Goal: Information Seeking & Learning: Learn about a topic

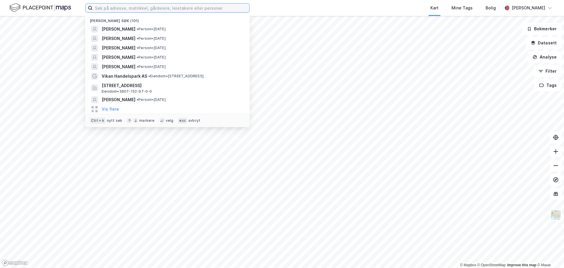
click at [111, 9] on input at bounding box center [171, 8] width 157 height 9
paste input "[PERSON_NAME]"
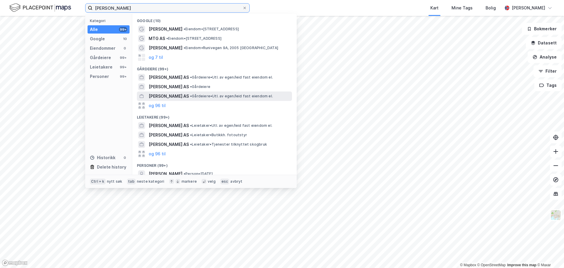
scroll to position [32, 0]
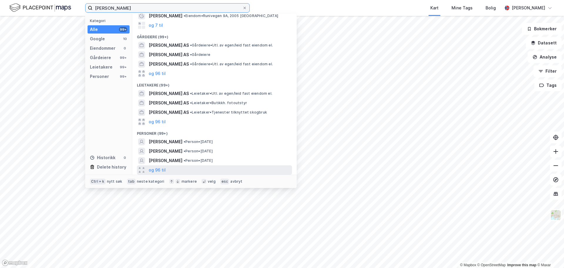
type input "[PERSON_NAME]"
click at [189, 166] on div "og 96 til" at bounding box center [214, 169] width 155 height 9
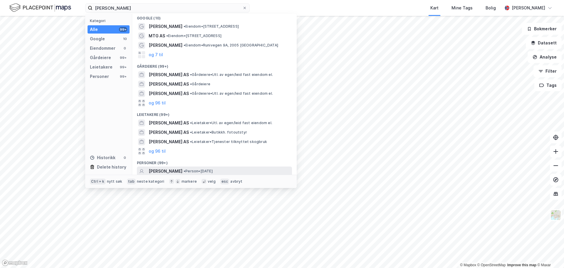
scroll to position [0, 0]
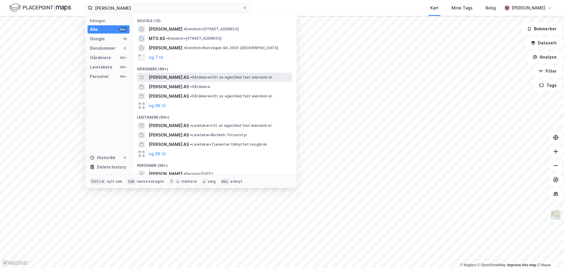
click at [183, 80] on div "[PERSON_NAME] AS • [PERSON_NAME]. av egen/leid fast eiendom el." at bounding box center [220, 77] width 142 height 7
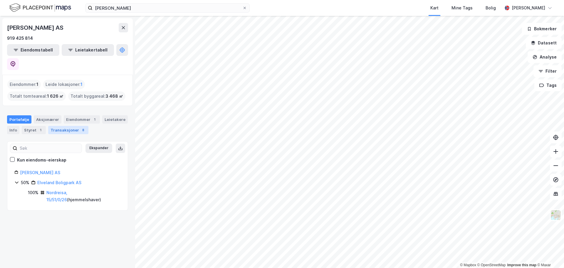
click at [70, 126] on div "Transaksjoner 8" at bounding box center [68, 130] width 40 height 8
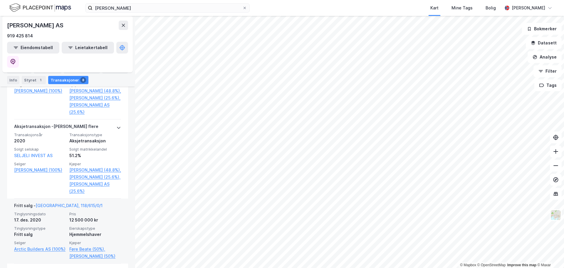
scroll to position [304, 0]
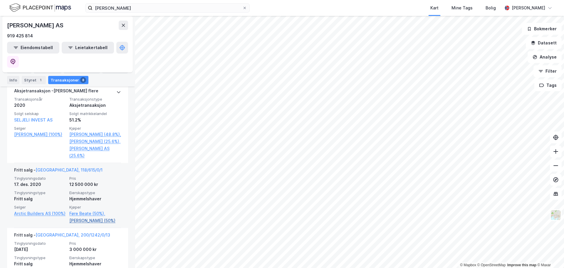
click at [85, 220] on link "[PERSON_NAME] (50%)" at bounding box center [95, 220] width 52 height 7
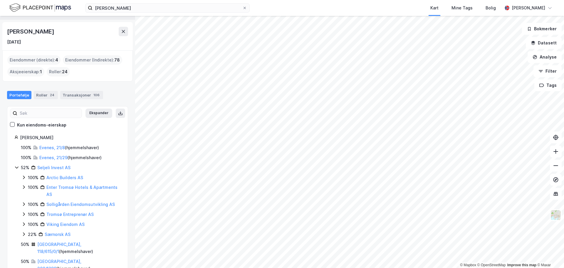
scroll to position [19, 0]
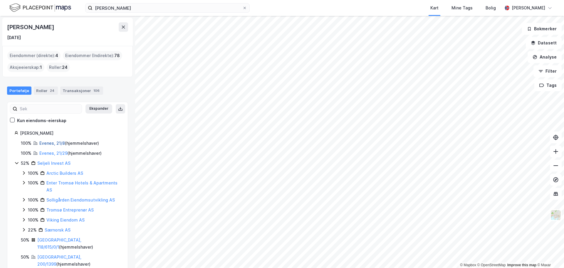
click at [54, 144] on link "Evenes, 21/8" at bounding box center [52, 142] width 26 height 5
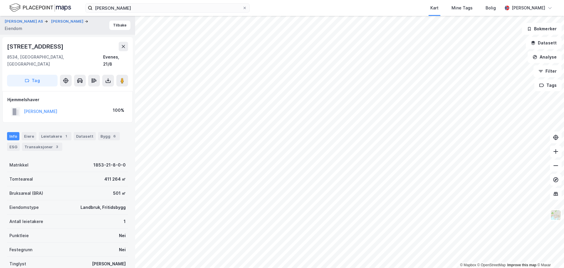
click at [52, 108] on div "[PERSON_NAME]" at bounding box center [40, 111] width 33 height 7
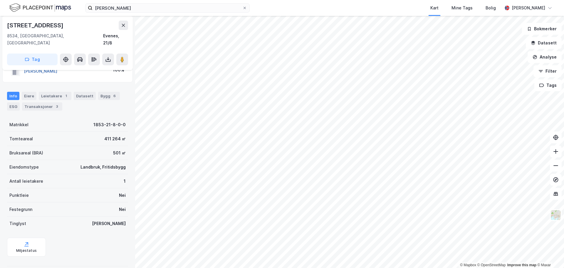
click at [0, 0] on button "[PERSON_NAME]" at bounding box center [0, 0] width 0 height 0
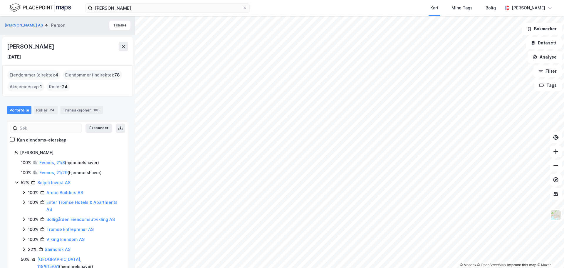
scroll to position [19, 0]
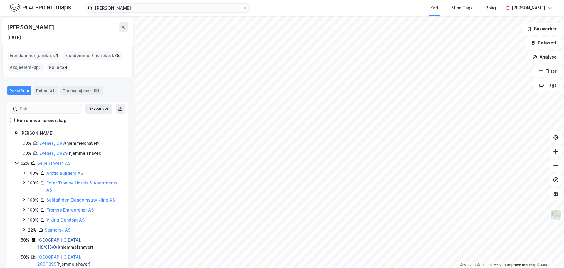
click at [54, 239] on link "[GEOGRAPHIC_DATA], 118/615/0/1" at bounding box center [59, 243] width 44 height 12
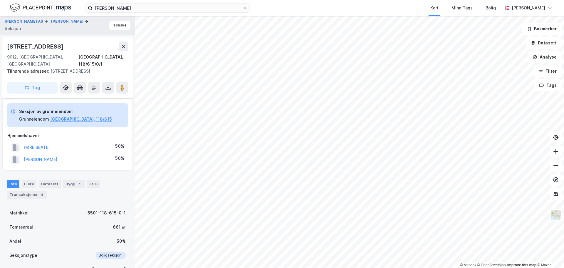
scroll to position [40, 0]
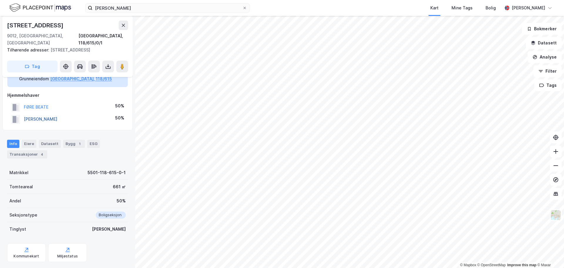
click at [0, 0] on button "[PERSON_NAME]" at bounding box center [0, 0] width 0 height 0
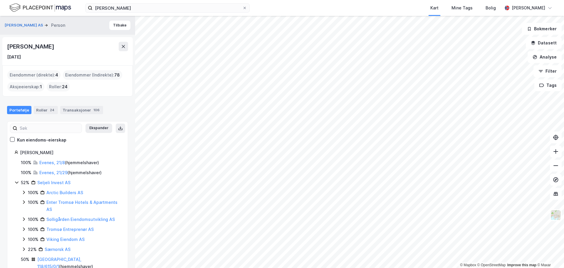
scroll to position [19, 0]
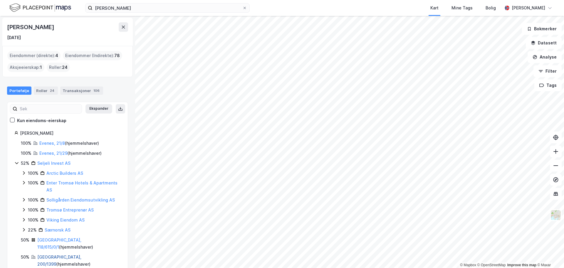
click at [56, 254] on link "[GEOGRAPHIC_DATA], 200/1399" at bounding box center [59, 260] width 44 height 12
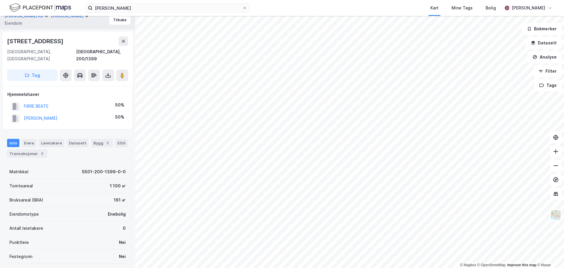
scroll to position [77, 0]
